Goal: Task Accomplishment & Management: Manage account settings

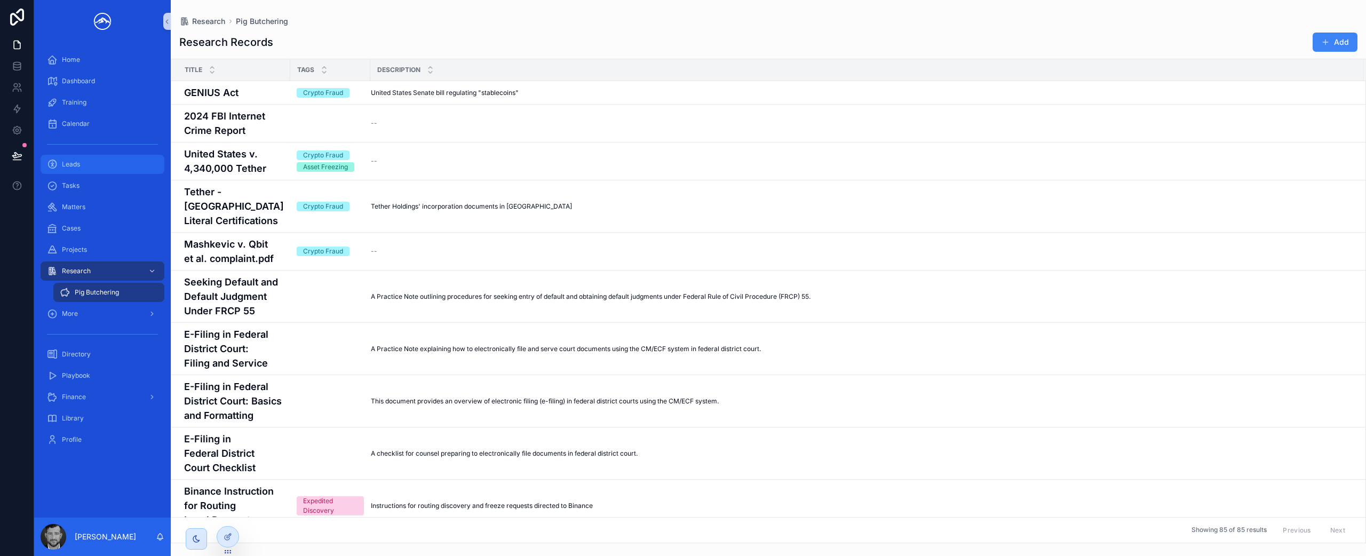
click at [98, 170] on div "Leads" at bounding box center [102, 164] width 111 height 17
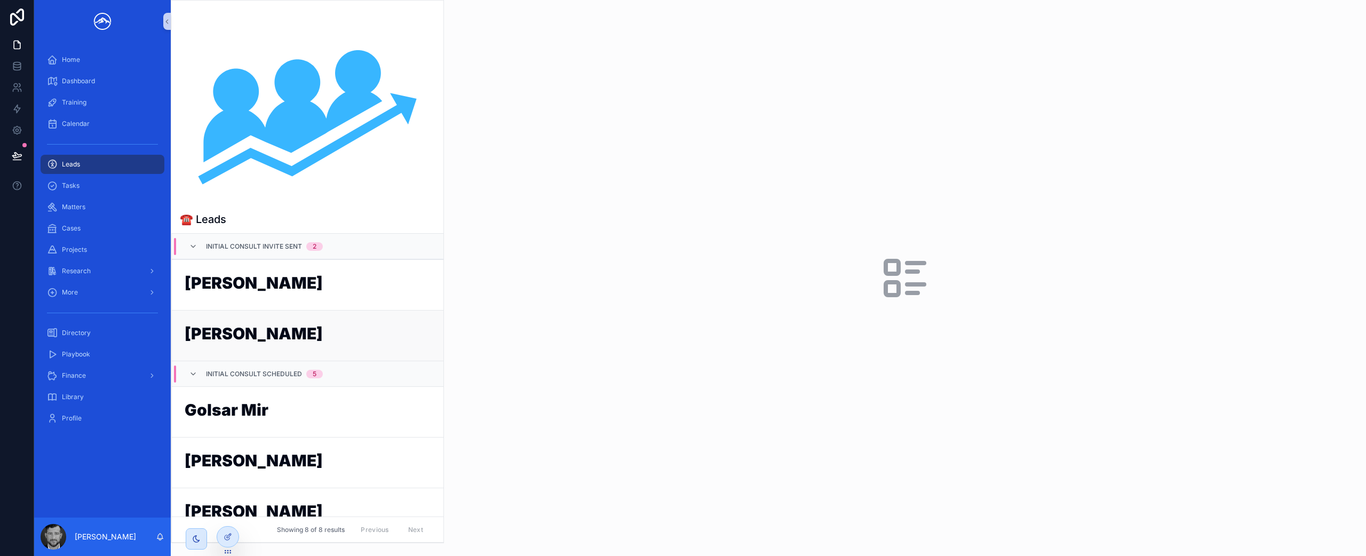
scroll to position [144, 0]
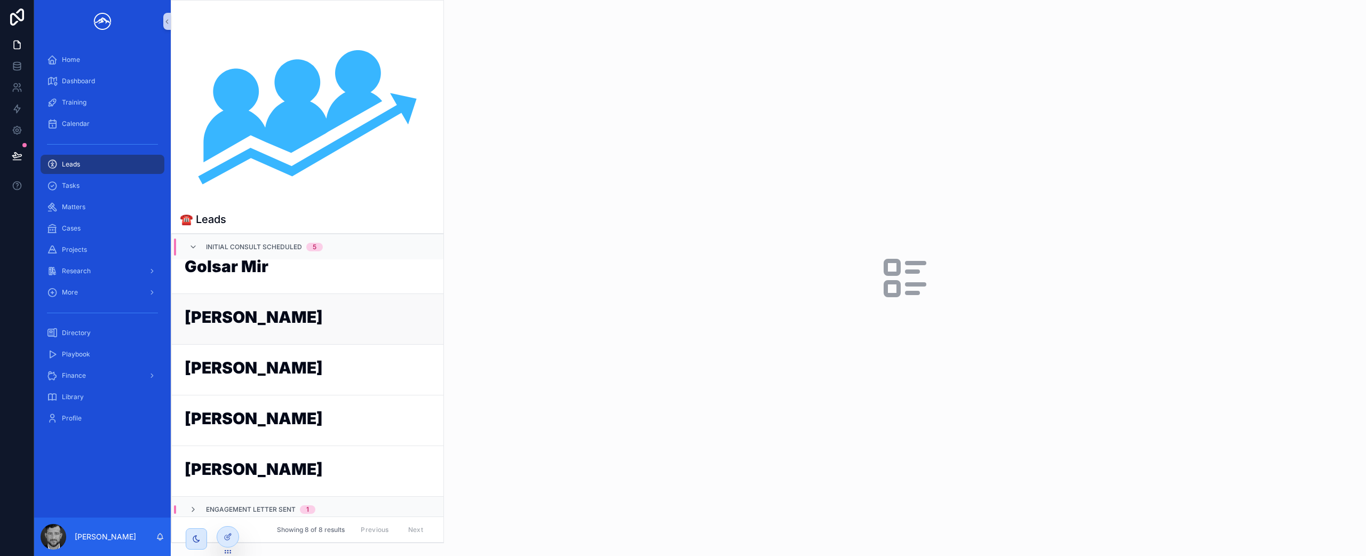
click at [274, 328] on h1 "[PERSON_NAME]" at bounding box center [308, 319] width 246 height 20
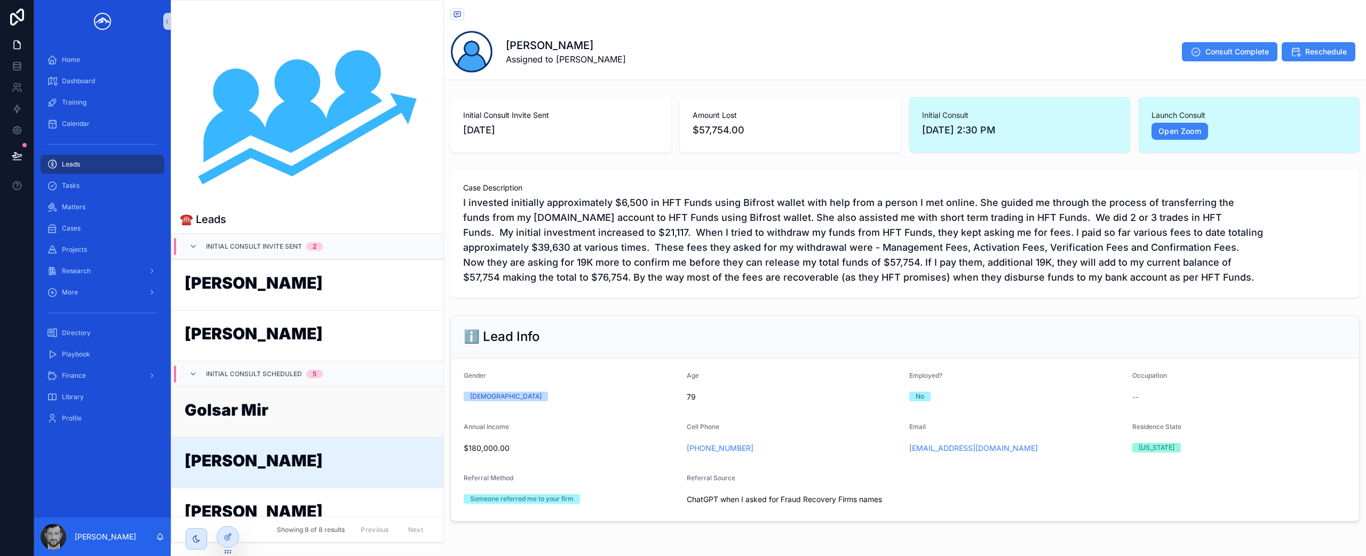
scroll to position [25, 0]
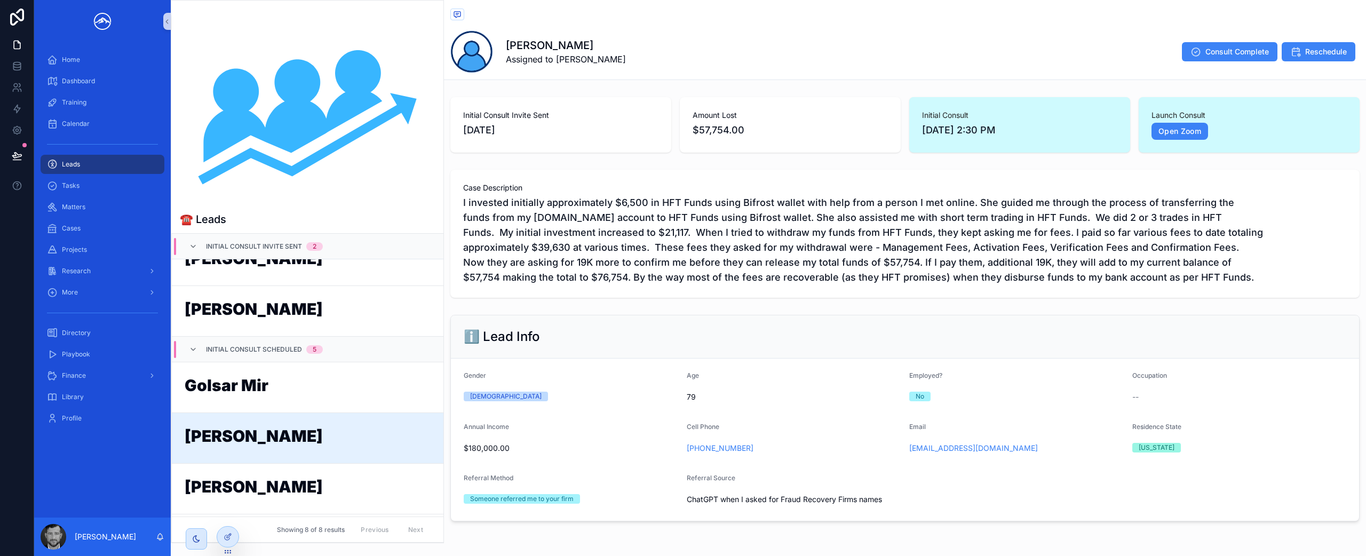
click at [348, 435] on h1 "[PERSON_NAME]" at bounding box center [308, 438] width 246 height 20
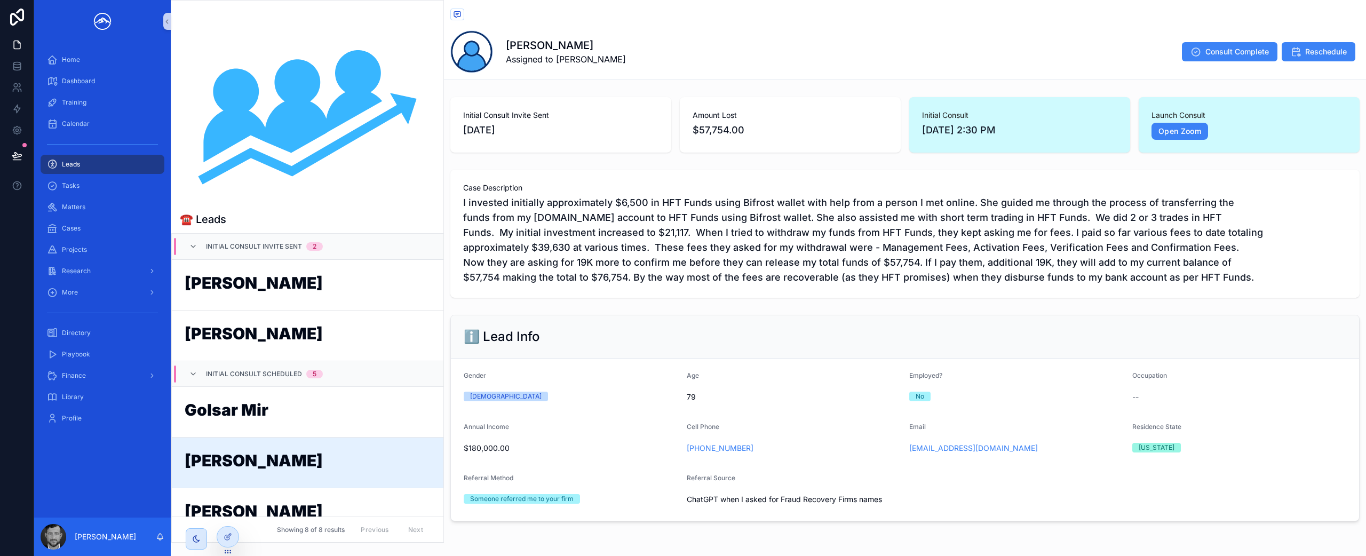
click at [326, 460] on h1 "[PERSON_NAME]" at bounding box center [308, 463] width 246 height 20
click at [1157, 132] on link "Open Zoom" at bounding box center [1180, 131] width 57 height 17
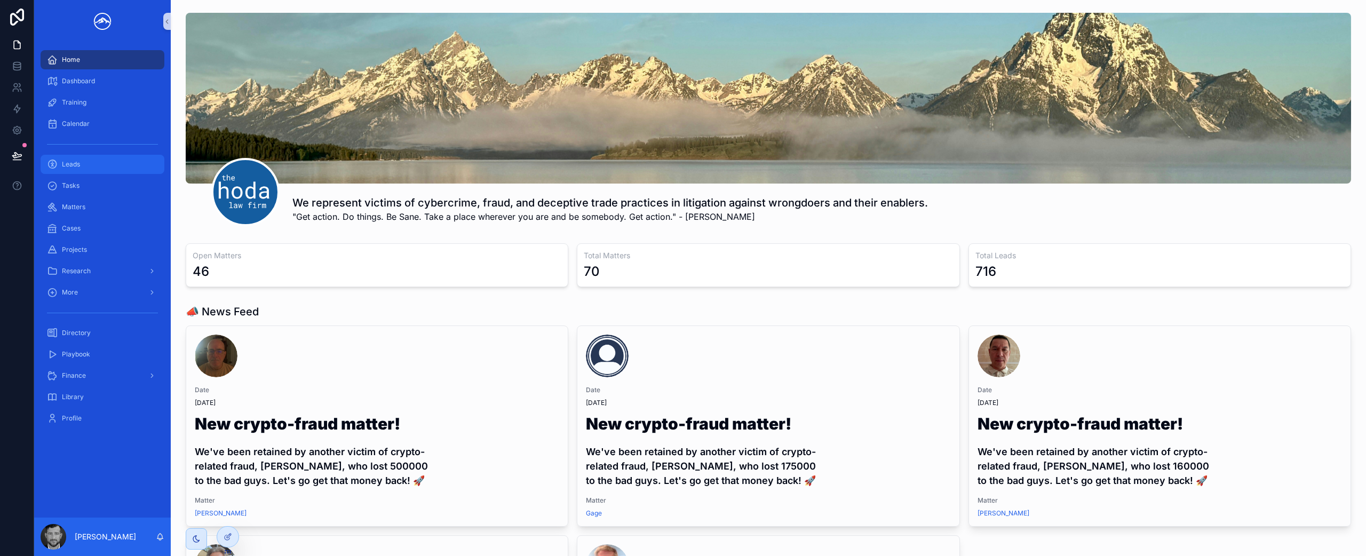
click at [94, 169] on div "Leads" at bounding box center [102, 164] width 111 height 17
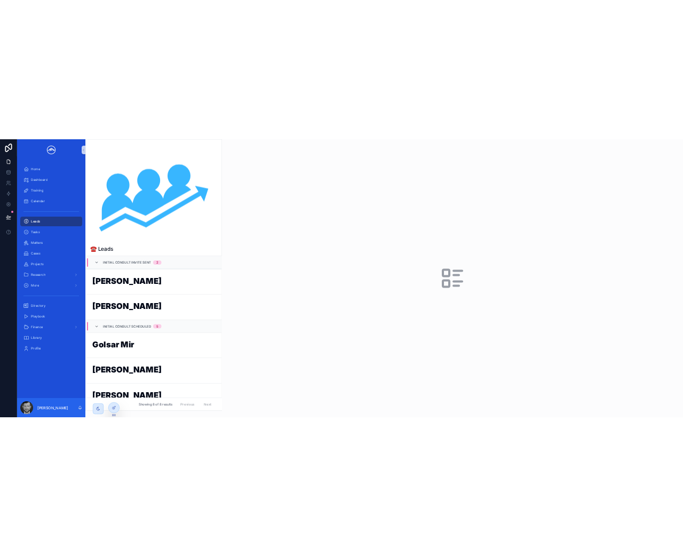
scroll to position [82, 0]
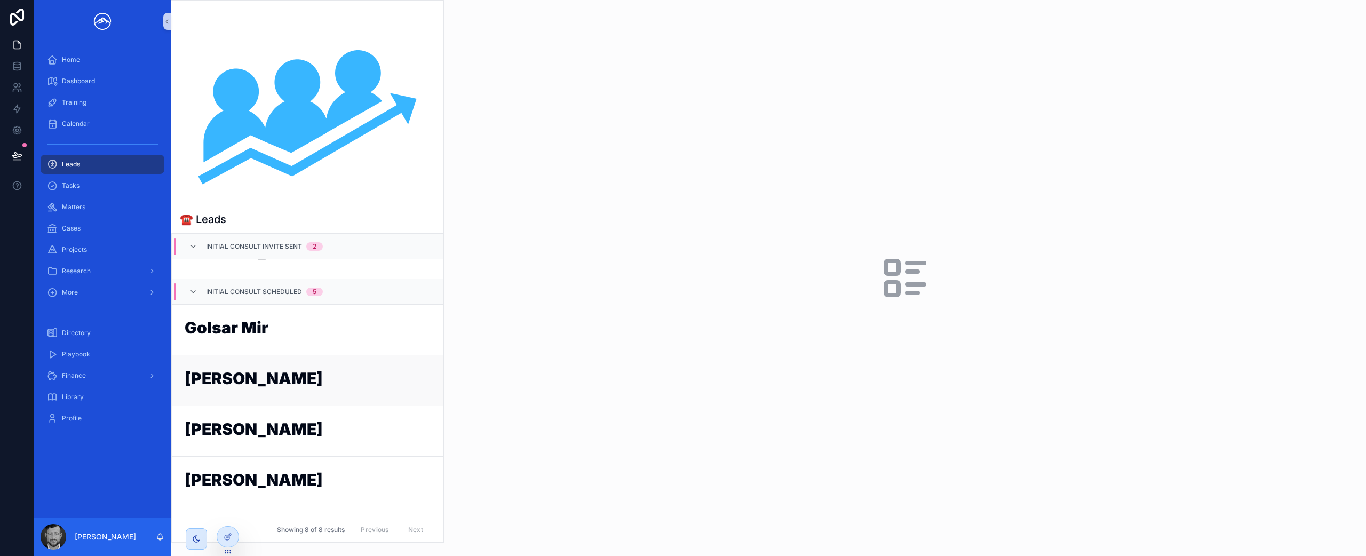
click at [255, 382] on h1 "[PERSON_NAME]" at bounding box center [308, 380] width 246 height 20
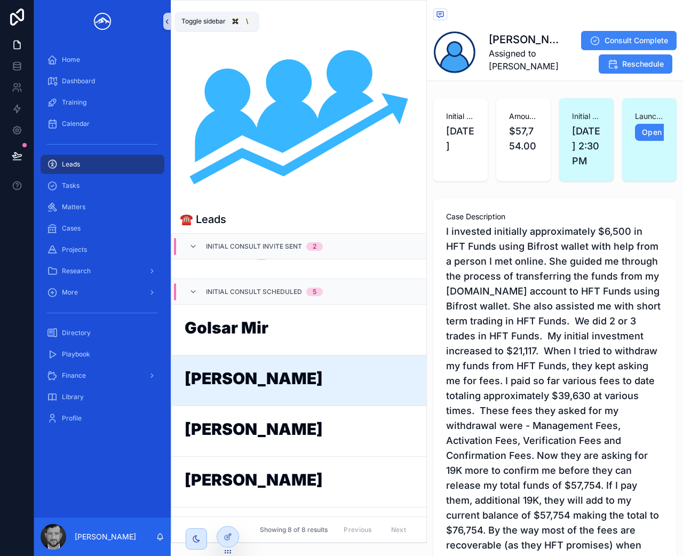
click at [165, 19] on icon "scrollable content" at bounding box center [166, 22] width 7 height 8
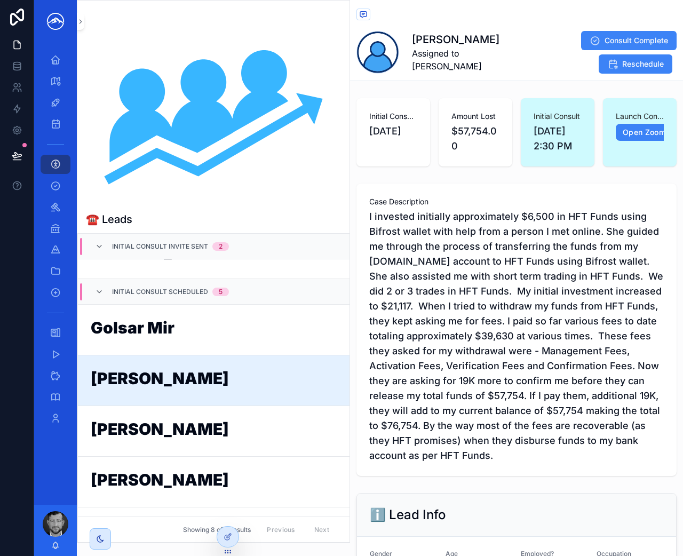
scroll to position [3, 0]
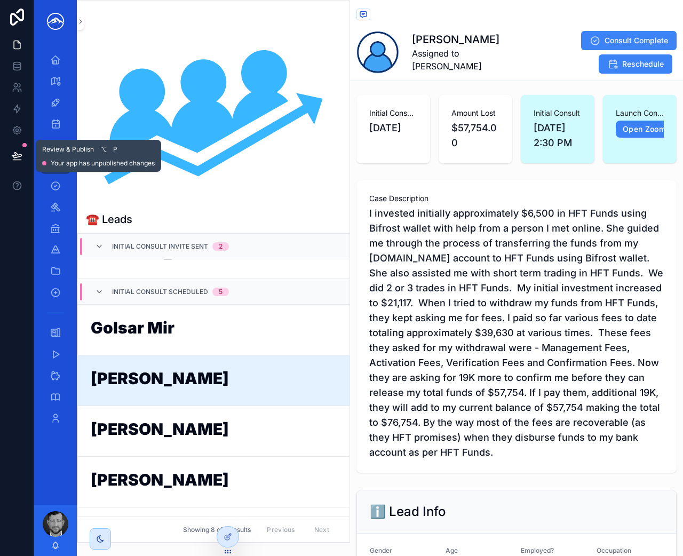
click at [19, 159] on icon at bounding box center [17, 156] width 11 height 11
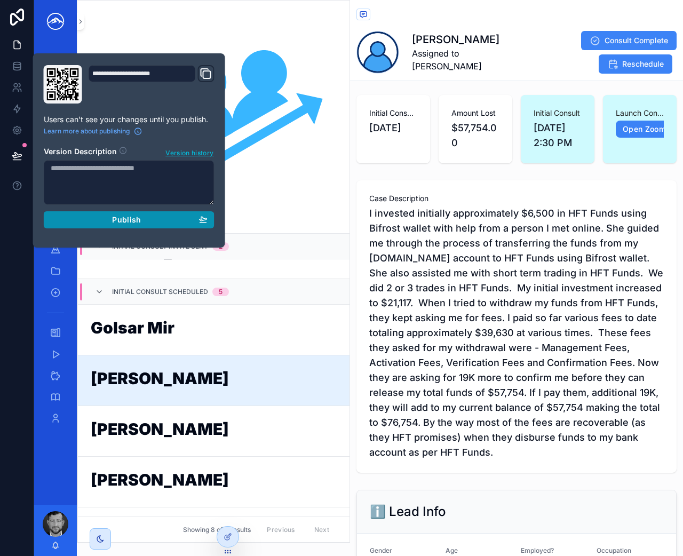
click at [102, 221] on div "Publish" at bounding box center [129, 220] width 157 height 10
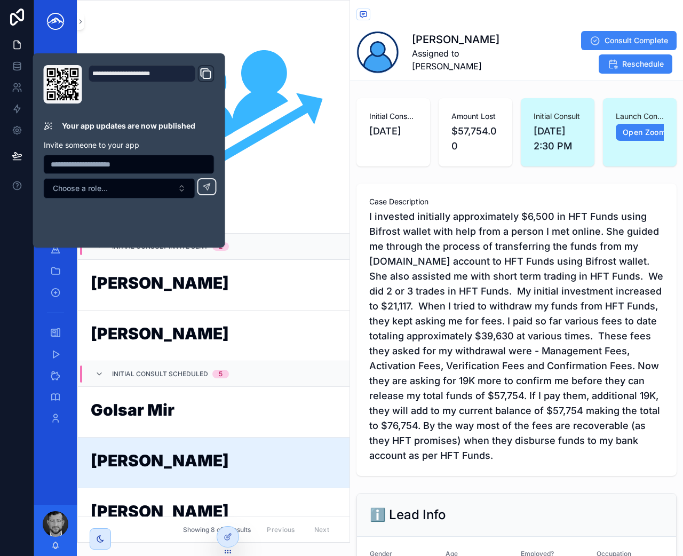
scroll to position [149, 0]
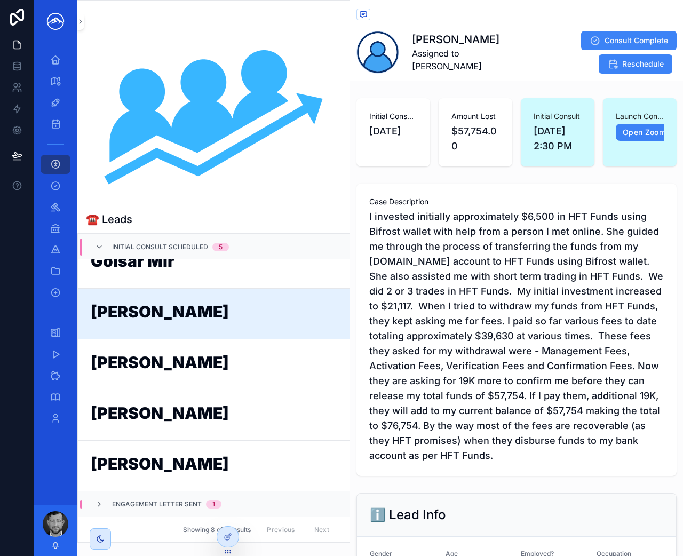
click at [384, 234] on span "I invested initially approximately $6,500 in HFT Funds using Bifrost wallet wit…" at bounding box center [516, 336] width 295 height 254
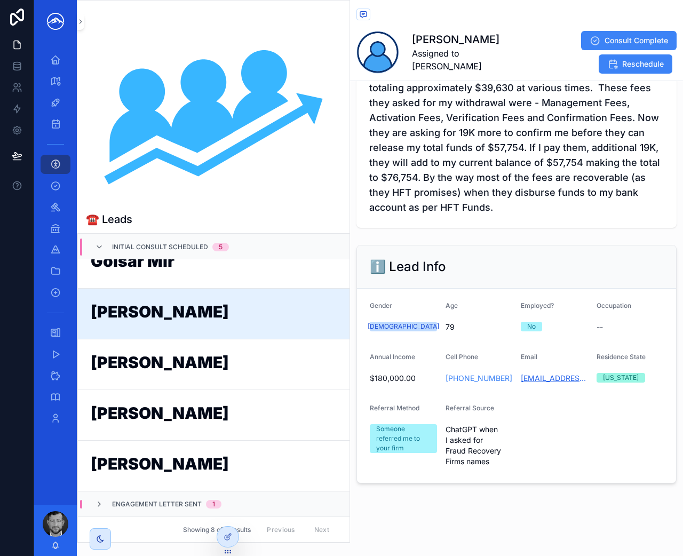
click at [541, 379] on link "ashah2145@gmail.com" at bounding box center [554, 378] width 67 height 11
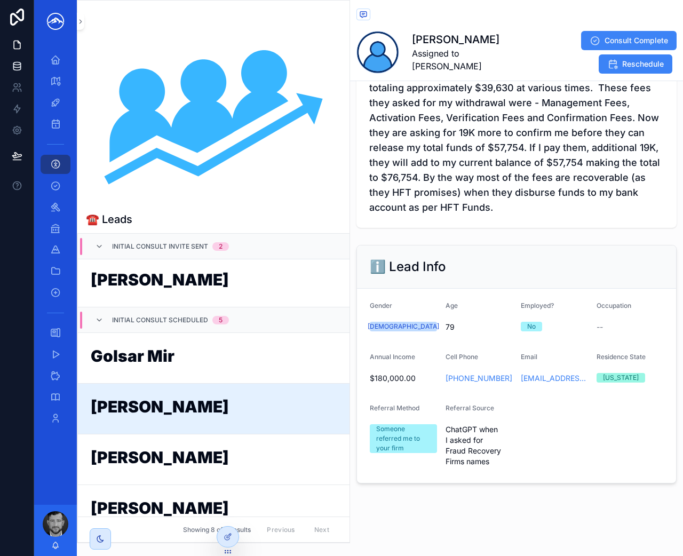
scroll to position [0, 0]
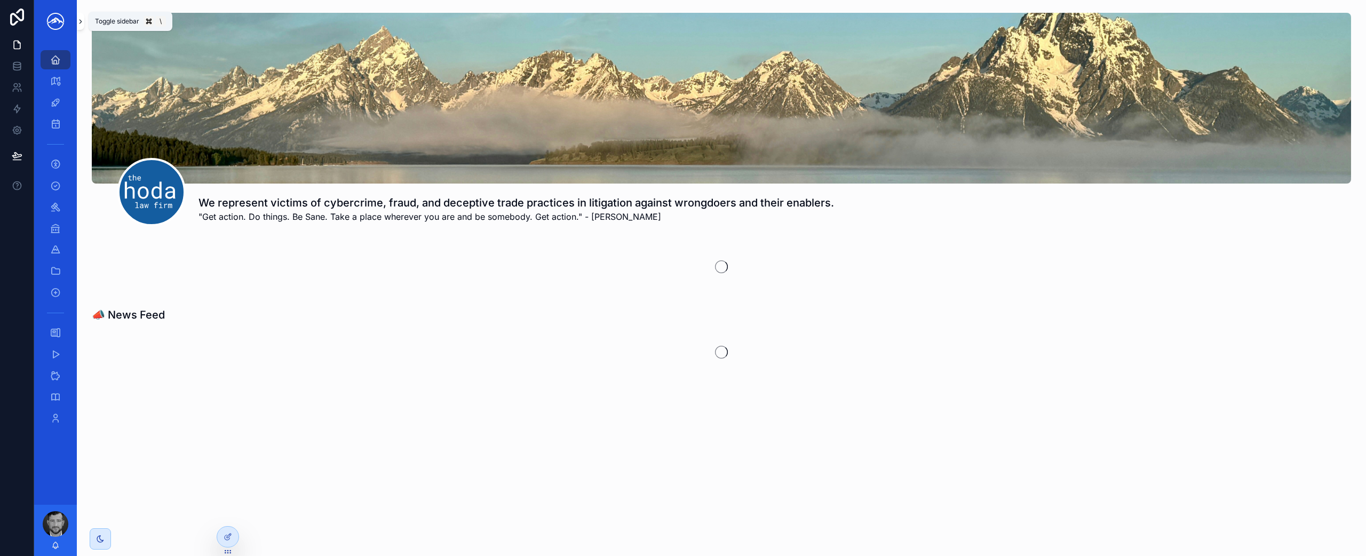
click at [80, 26] on button "scrollable content" at bounding box center [80, 21] width 7 height 17
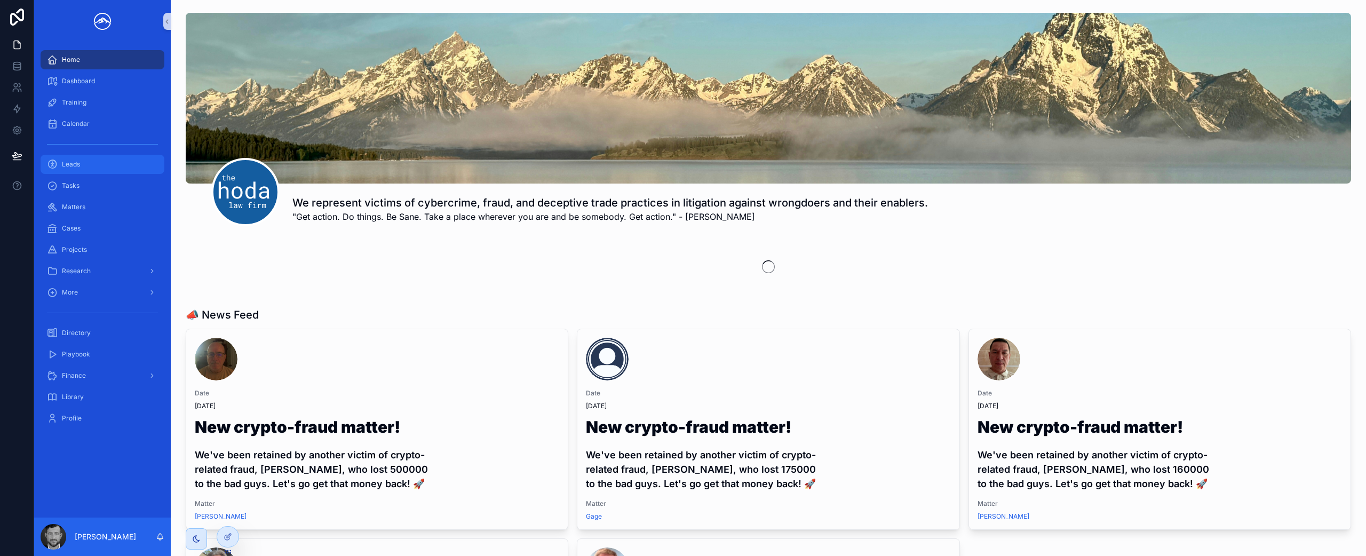
click at [106, 164] on div "Leads" at bounding box center [102, 164] width 111 height 17
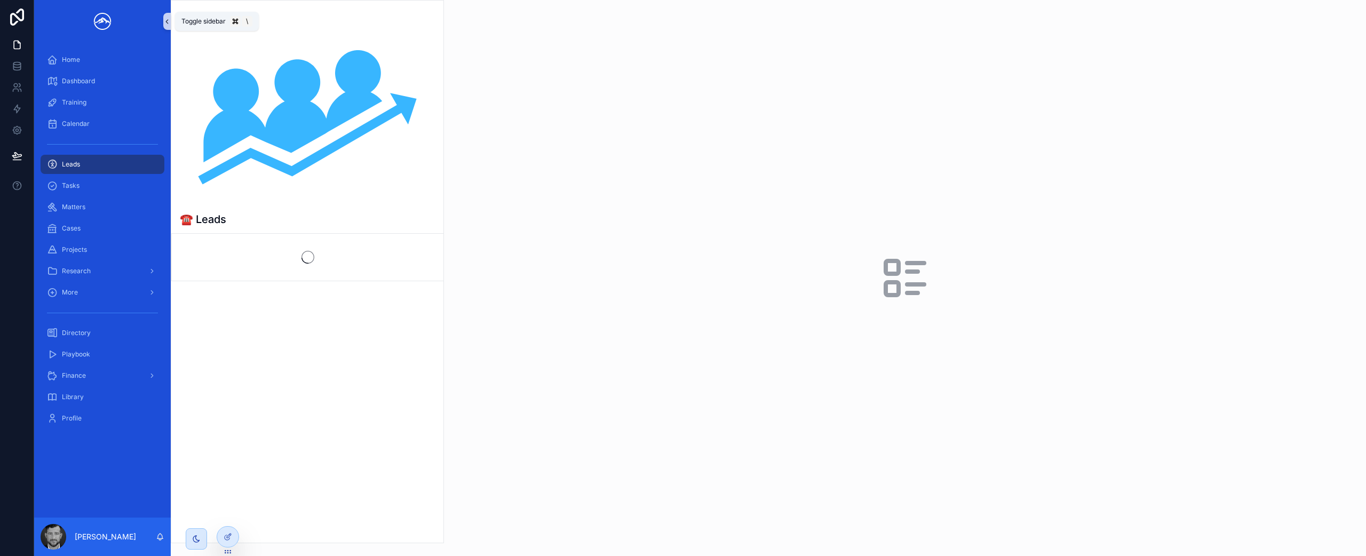
click at [167, 21] on icon "scrollable content" at bounding box center [166, 22] width 7 height 8
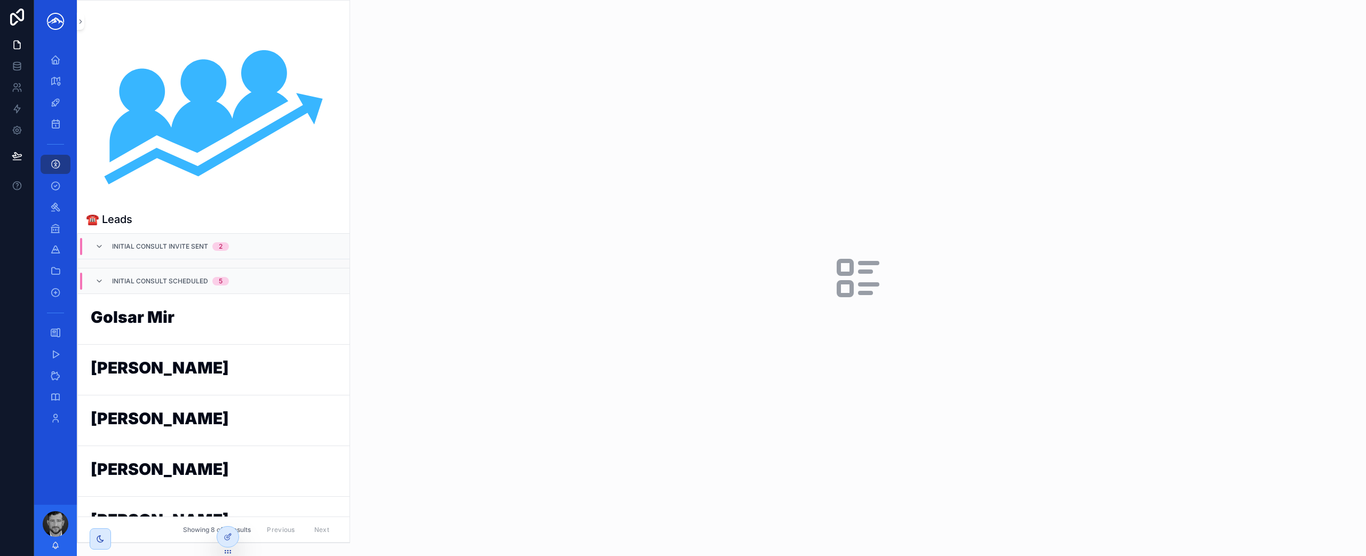
scroll to position [137, 0]
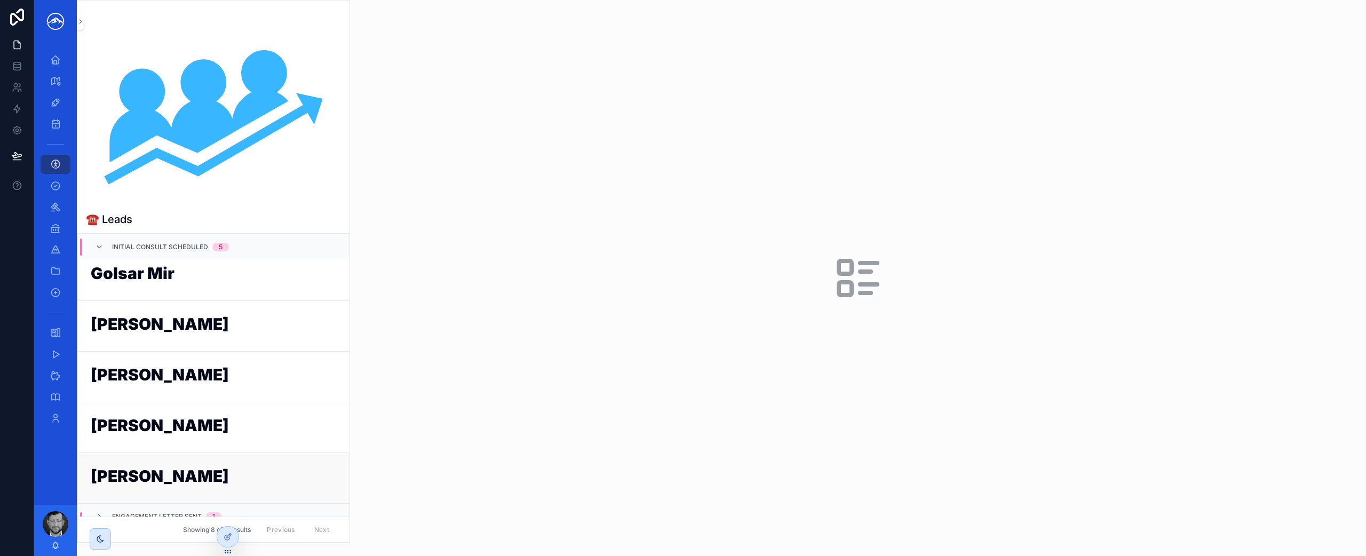
click at [252, 492] on link "[PERSON_NAME]" at bounding box center [214, 478] width 272 height 51
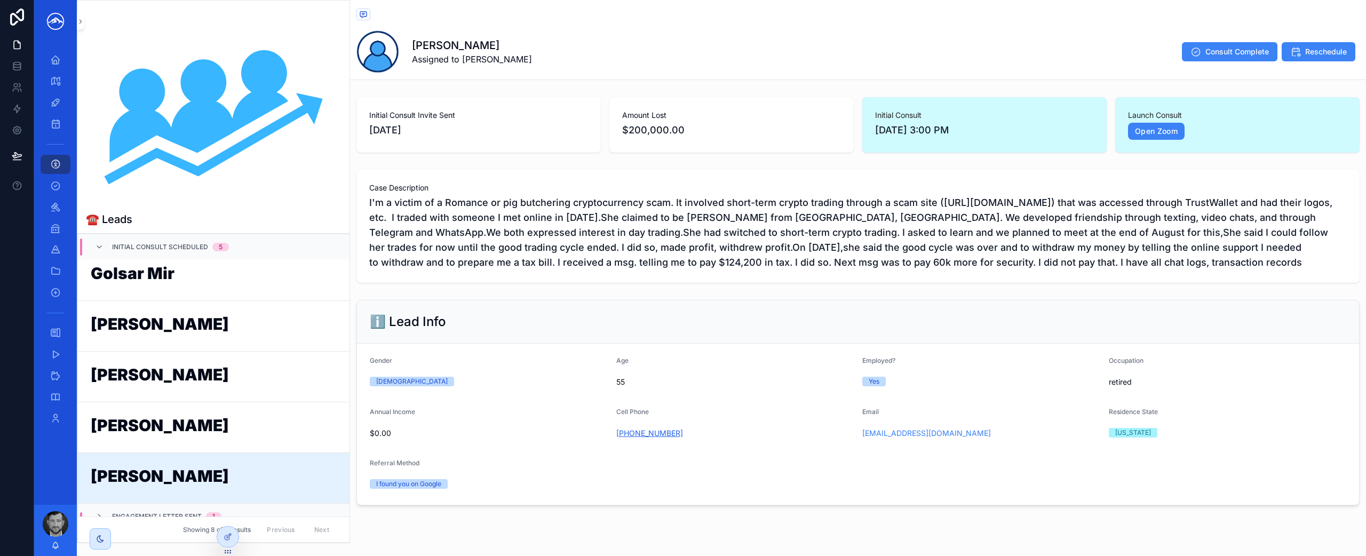
click at [632, 439] on link "[PHONE_NUMBER]" at bounding box center [649, 433] width 67 height 11
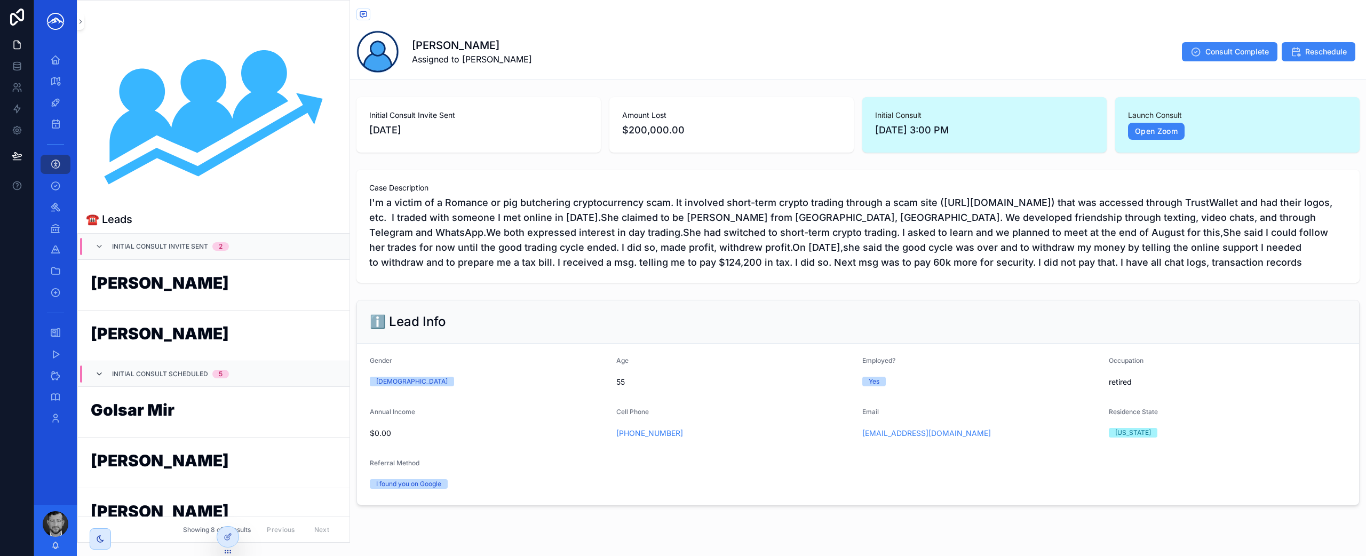
click at [102, 376] on icon "scrollable content" at bounding box center [99, 374] width 9 height 9
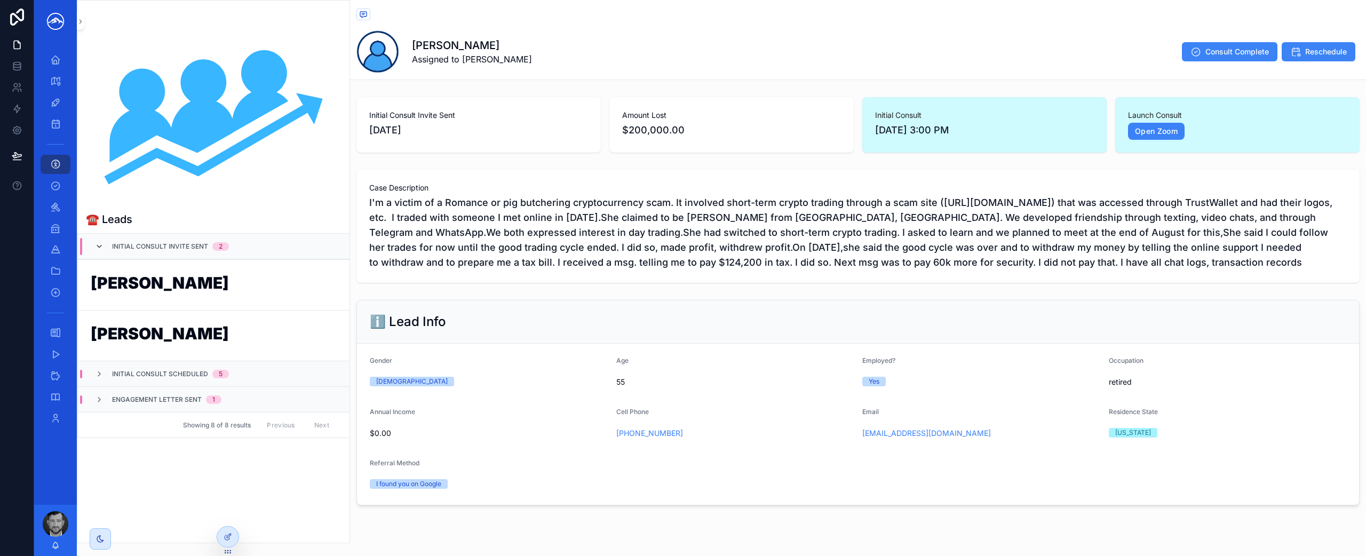
click at [102, 242] on icon "scrollable content" at bounding box center [99, 246] width 9 height 9
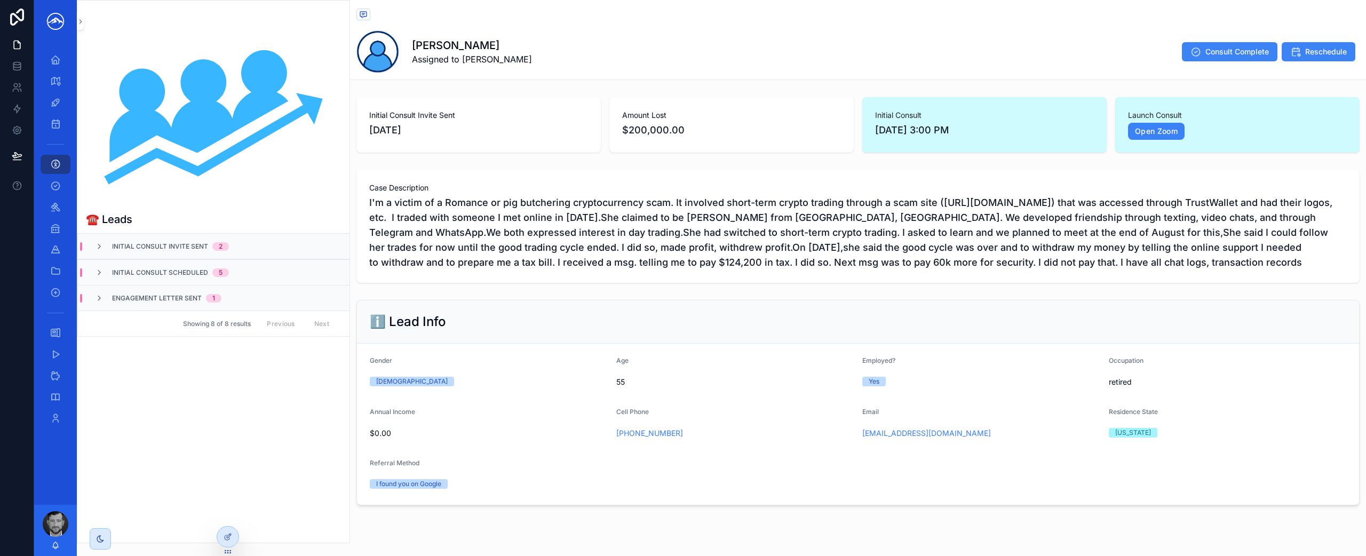
click at [386, 9] on div "Leads" at bounding box center [858, 15] width 1003 height 13
click at [227, 541] on div at bounding box center [227, 537] width 21 height 20
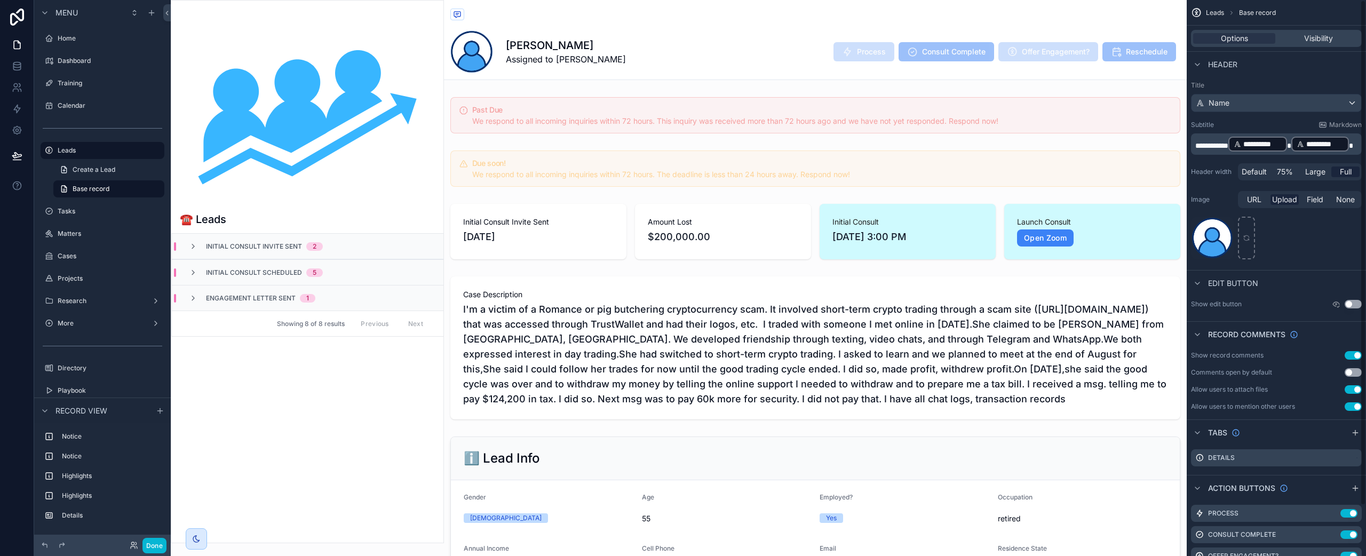
click at [1358, 355] on button "Use setting" at bounding box center [1353, 355] width 17 height 9
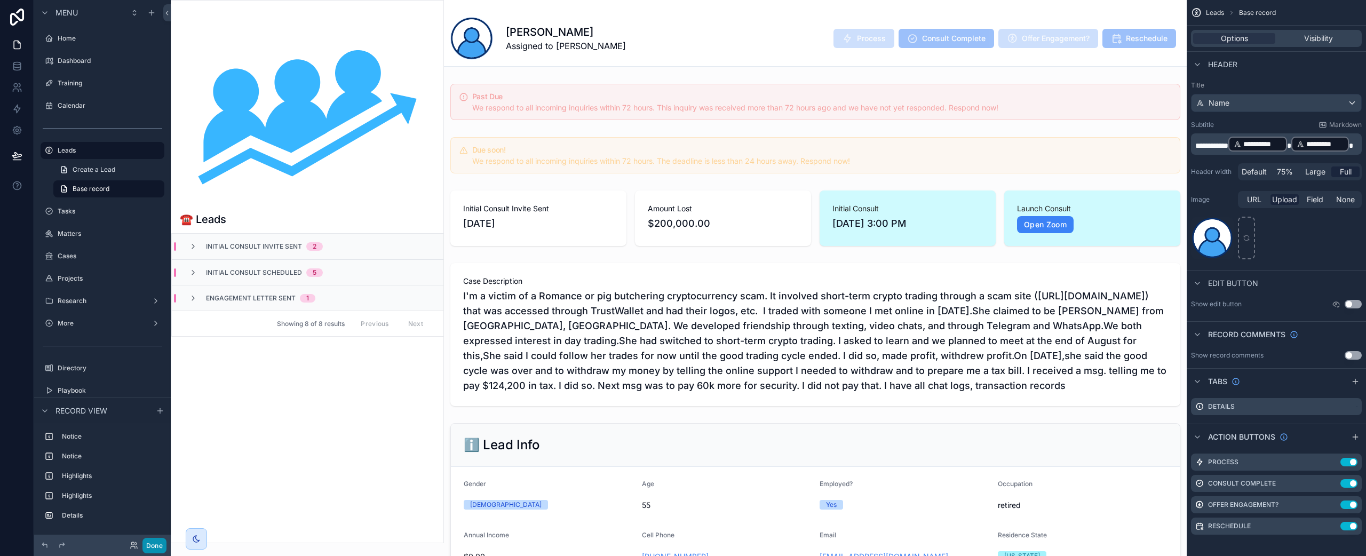
click at [155, 544] on button "Done" at bounding box center [155, 545] width 24 height 15
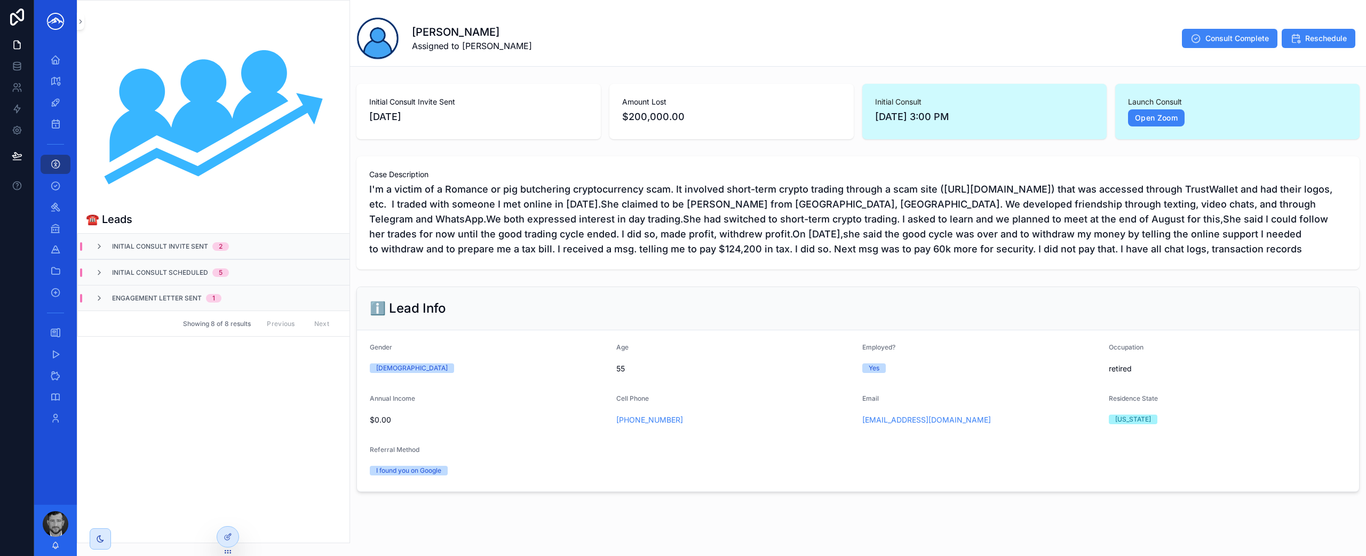
click at [571, 240] on span "I'm a victim of a Romance or pig butchering cryptocurrency scam. It involved sh…" at bounding box center [858, 219] width 978 height 75
click at [100, 272] on icon "scrollable content" at bounding box center [99, 272] width 9 height 9
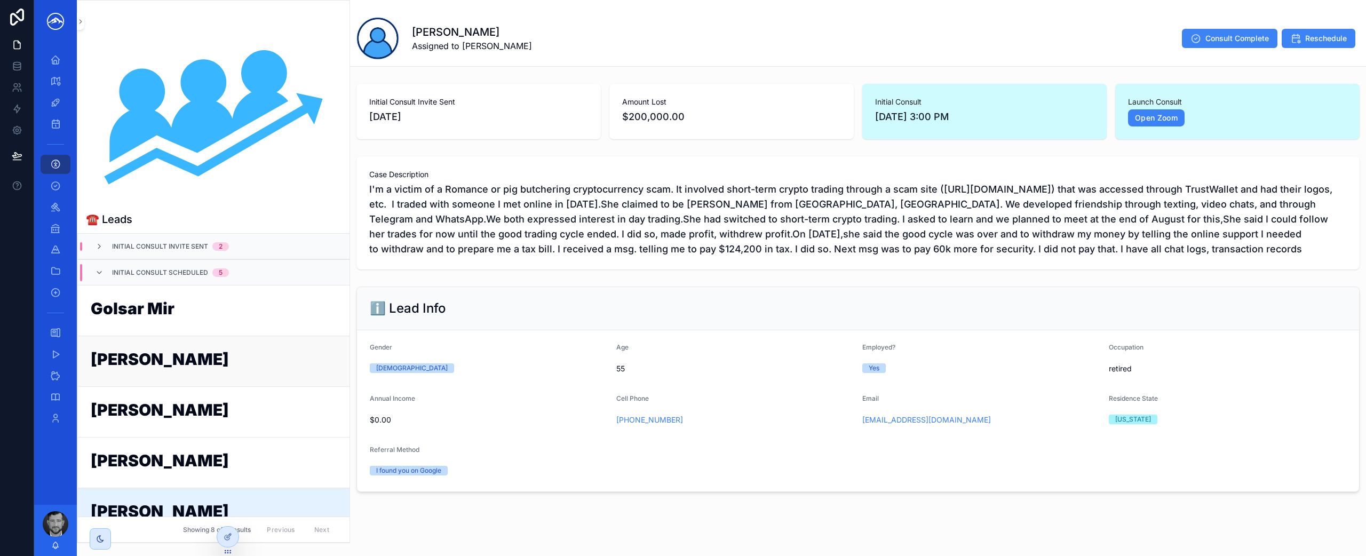
scroll to position [18, 0]
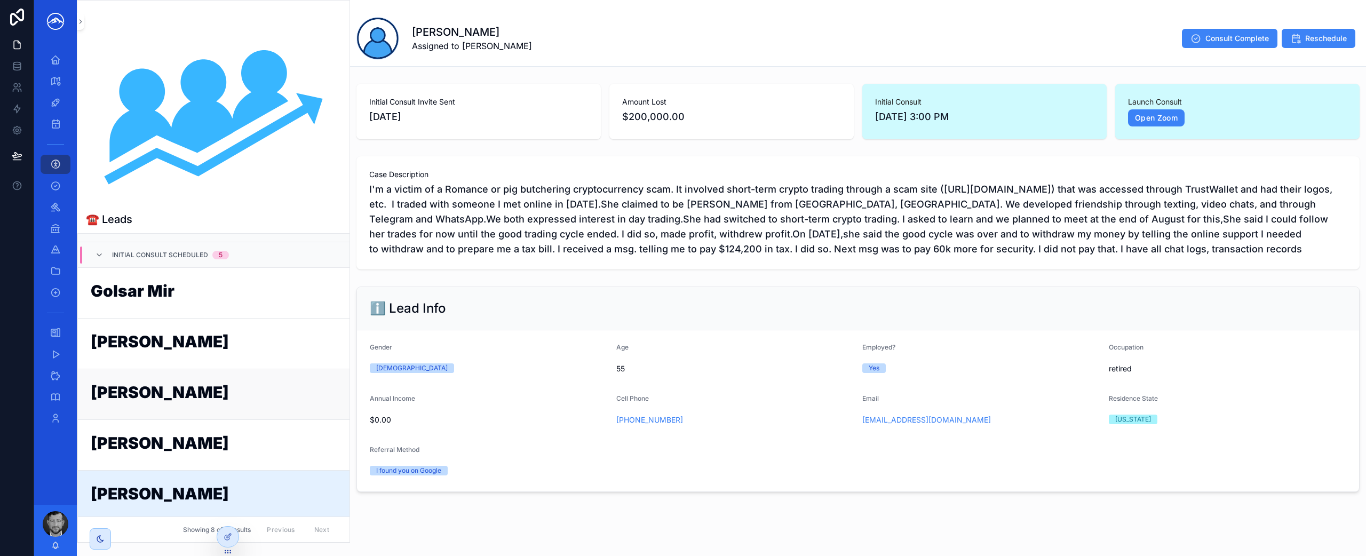
click at [222, 390] on h1 "[PERSON_NAME]" at bounding box center [214, 394] width 246 height 20
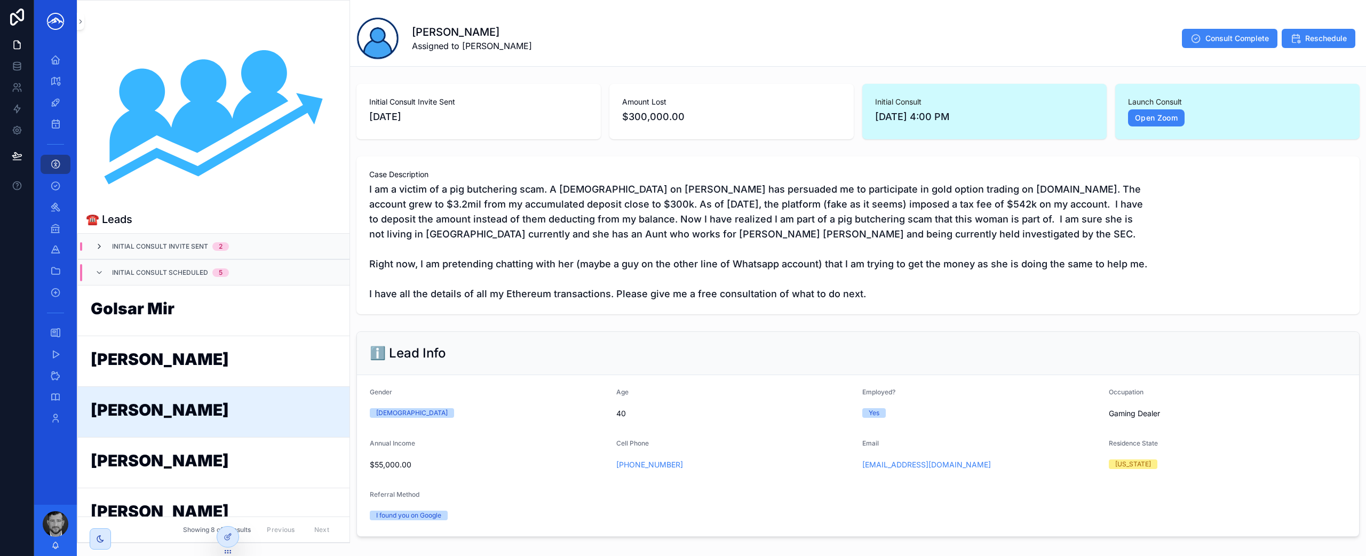
click at [101, 249] on icon "scrollable content" at bounding box center [99, 246] width 9 height 9
